Goal: Information Seeking & Learning: Learn about a topic

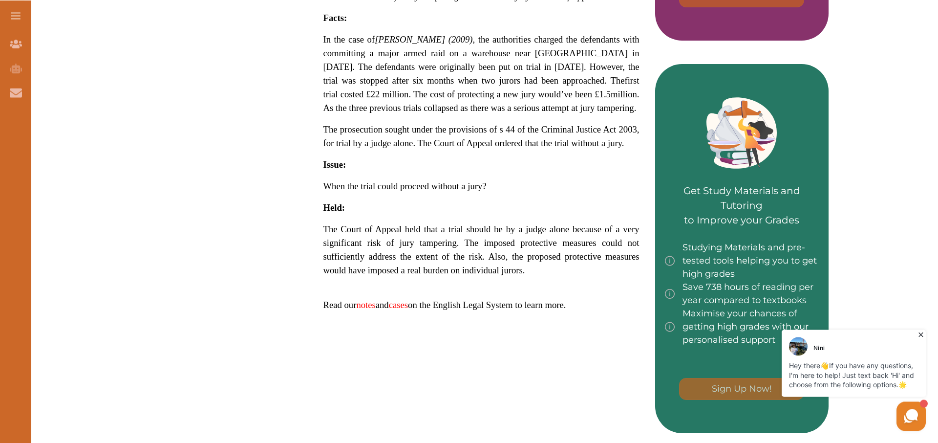
scroll to position [475, 0]
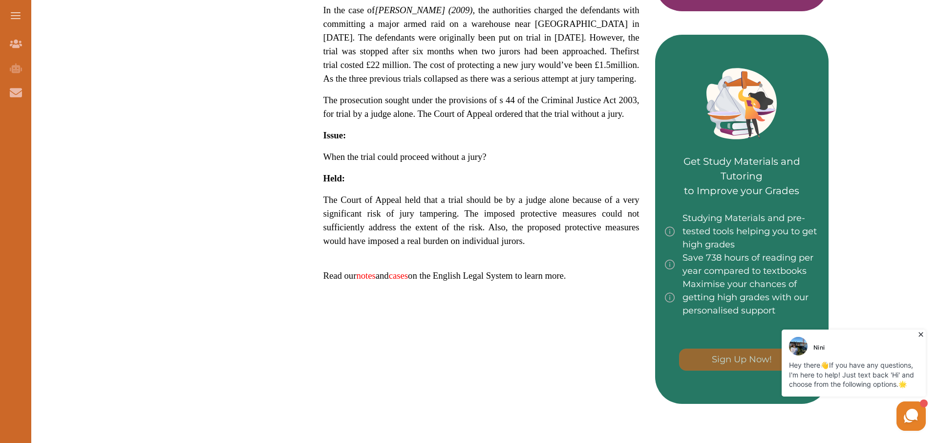
click at [450, 194] on span "The Court of Appeal held that a trial should be by a judge alone because of a v…" at bounding box center [481, 219] width 316 height 51
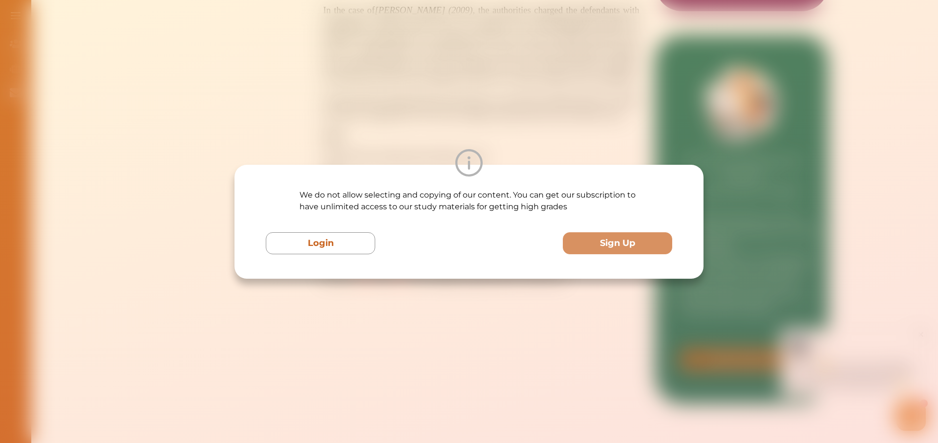
click at [450, 183] on div "We do not allow selecting and copying of our content. You can get our subscript…" at bounding box center [469, 222] width 469 height 114
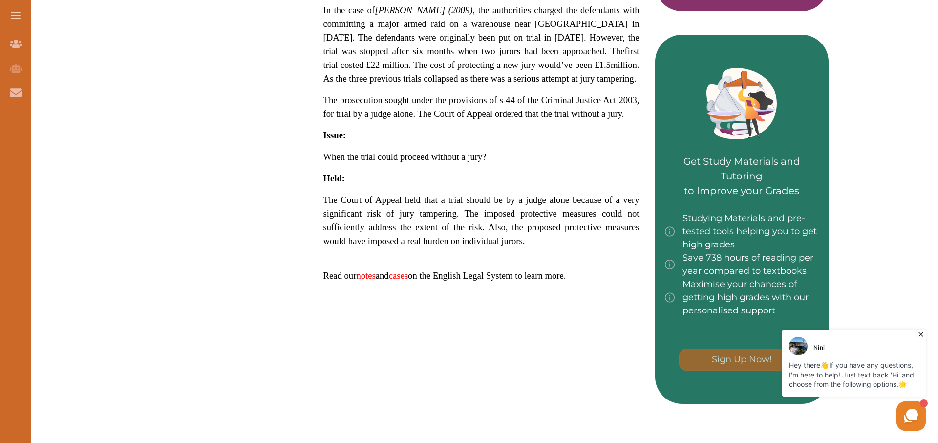
click at [509, 194] on span "The Court of Appeal held that a trial should be by a judge alone because of a v…" at bounding box center [481, 219] width 316 height 51
drag, startPoint x: 323, startPoint y: 171, endPoint x: 541, endPoint y: 211, distance: 222.0
click at [541, 211] on div "R v Twomey (2009) concerns conducting a trial without a jury. Keywords: Convict…" at bounding box center [481, 14] width 347 height 561
drag, startPoint x: 495, startPoint y: 207, endPoint x: 387, endPoint y: 173, distance: 113.3
click at [387, 193] on p "The Court of Appeal held that a trial should be by a judge alone because of a v…" at bounding box center [481, 220] width 316 height 55
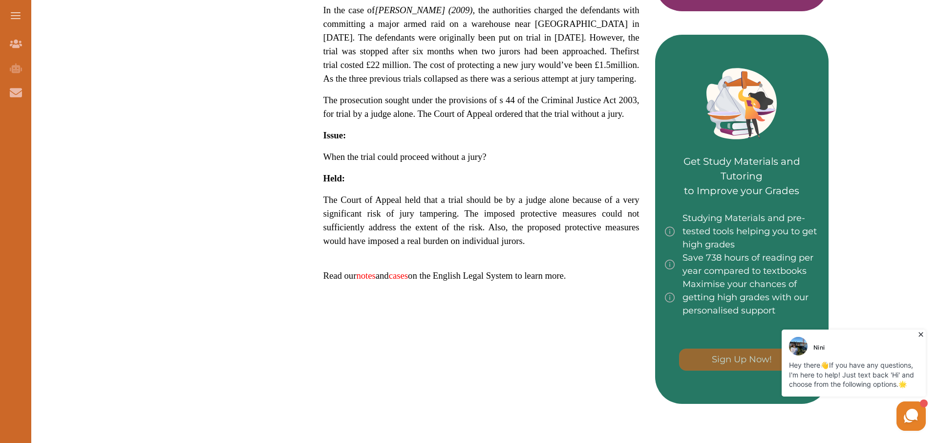
drag, startPoint x: 390, startPoint y: 167, endPoint x: 414, endPoint y: 190, distance: 32.8
click at [414, 193] on p "The Court of Appeal held that a trial should be by a judge alone because of a v…" at bounding box center [481, 220] width 316 height 55
click at [406, 193] on p "The Court of Appeal held that a trial should be by a judge alone because of a v…" at bounding box center [481, 220] width 316 height 55
click at [413, 194] on span "The Court of Appeal held that a trial should be by a judge alone because of a v…" at bounding box center [481, 219] width 316 height 51
drag, startPoint x: 323, startPoint y: 172, endPoint x: 524, endPoint y: 214, distance: 204.6
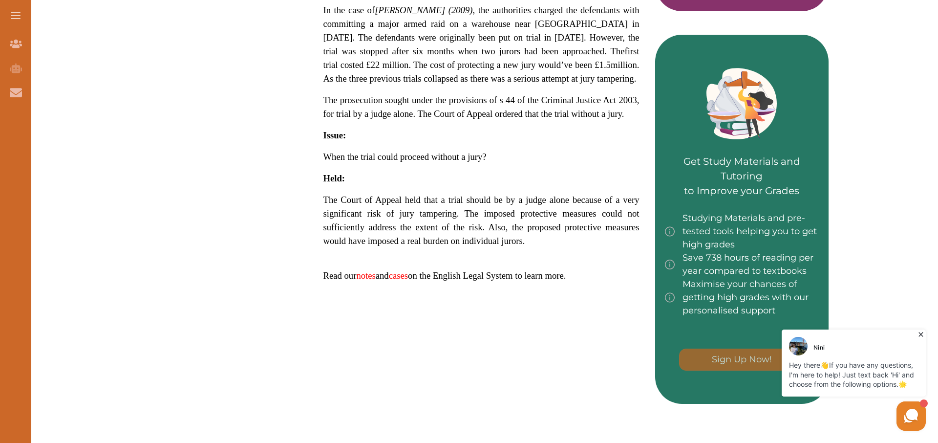
click at [524, 214] on span "The Court of Appeal held that a trial should be by a judge alone because of a v…" at bounding box center [481, 219] width 316 height 51
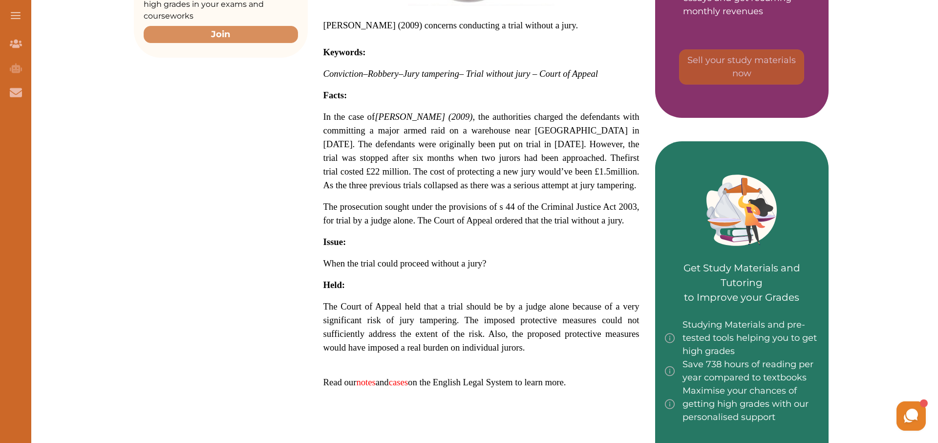
scroll to position [369, 0]
